Goal: Find specific page/section: Find specific page/section

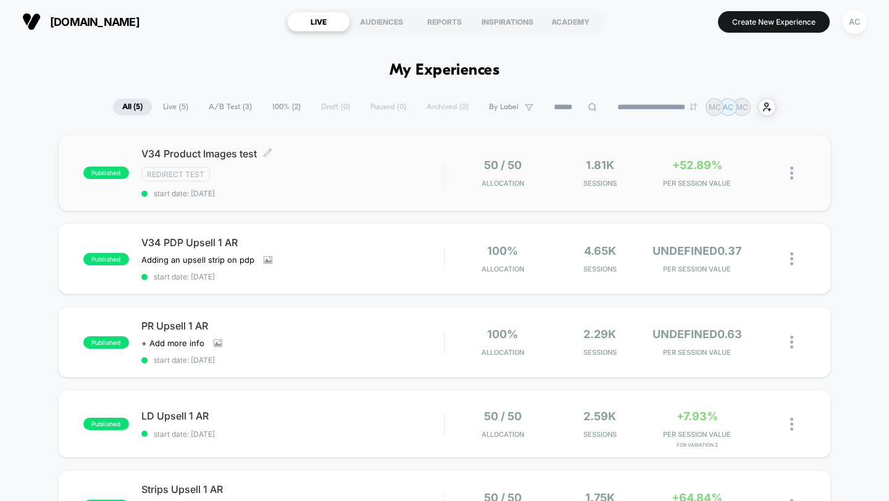
click at [204, 153] on span "V34 Product Images test Click to edit experience details" at bounding box center [292, 154] width 303 height 12
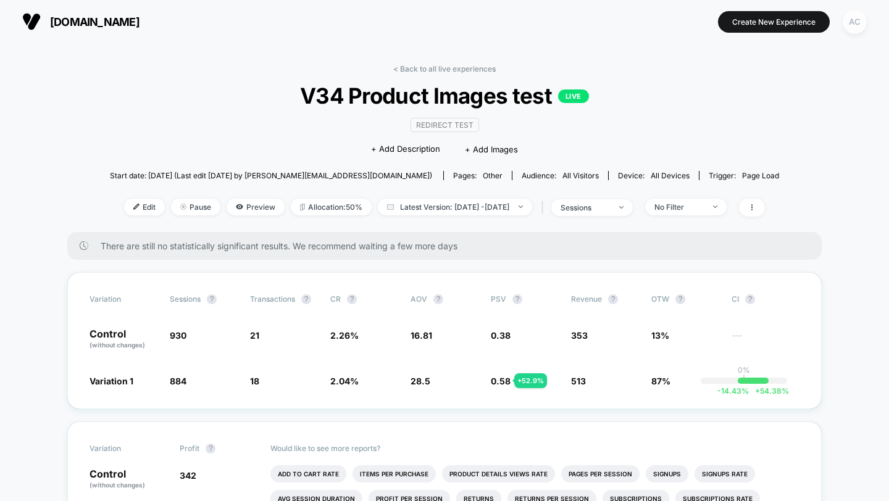
click at [855, 27] on div "AC" at bounding box center [855, 22] width 24 height 24
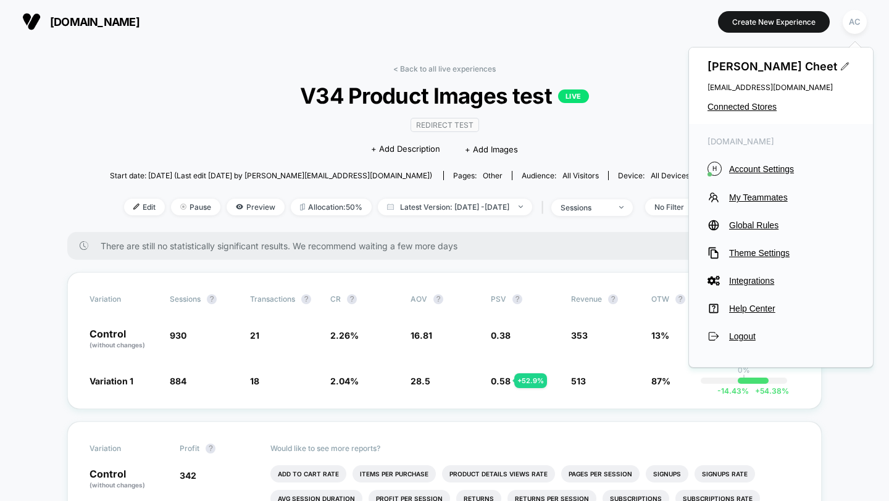
click at [628, 65] on div "< Back to all live experiences V34 Product Images test LIVE Redirect Test Click…" at bounding box center [444, 148] width 669 height 168
